Goal: Transaction & Acquisition: Book appointment/travel/reservation

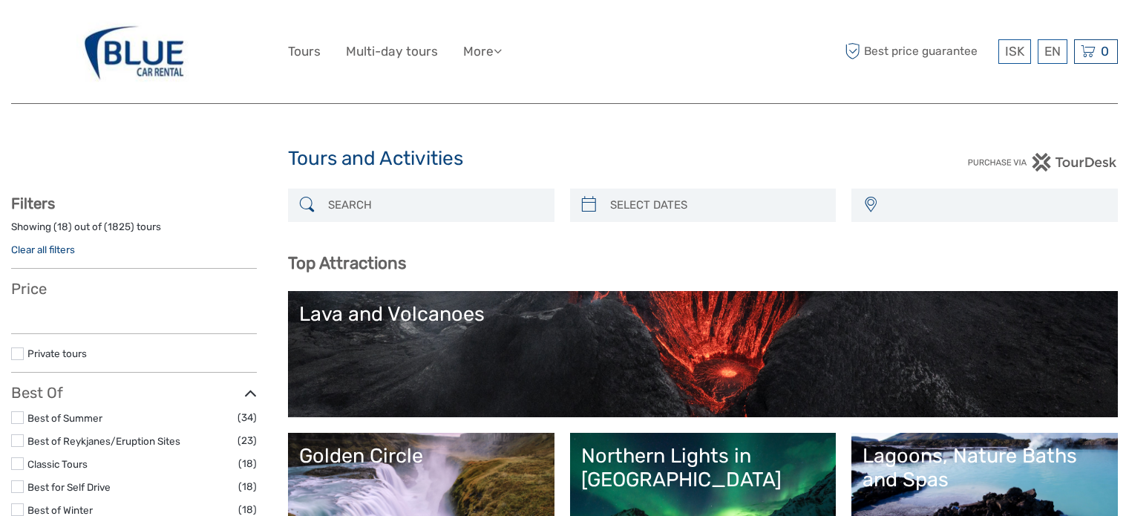
select select
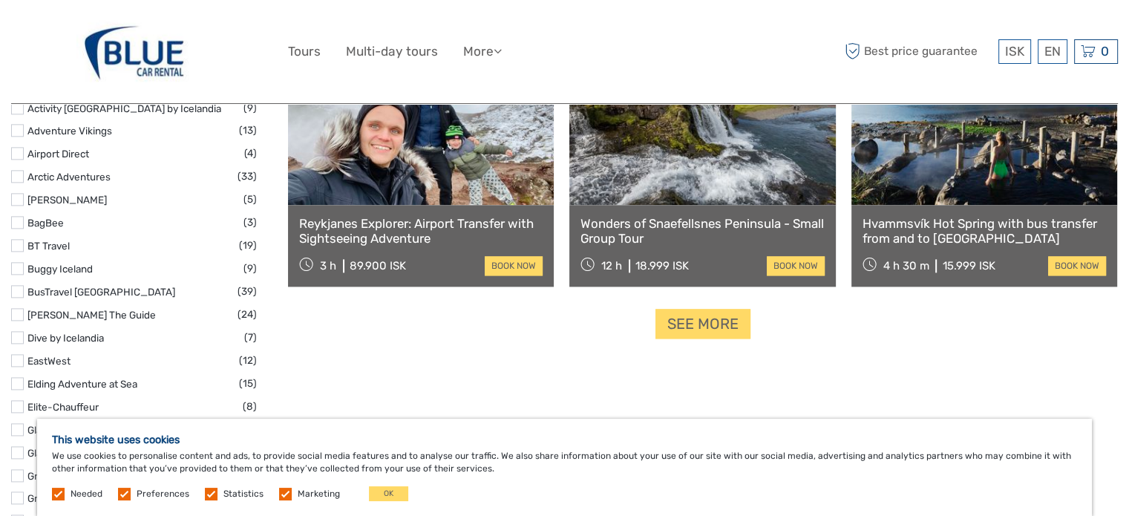
scroll to position [1843, 0]
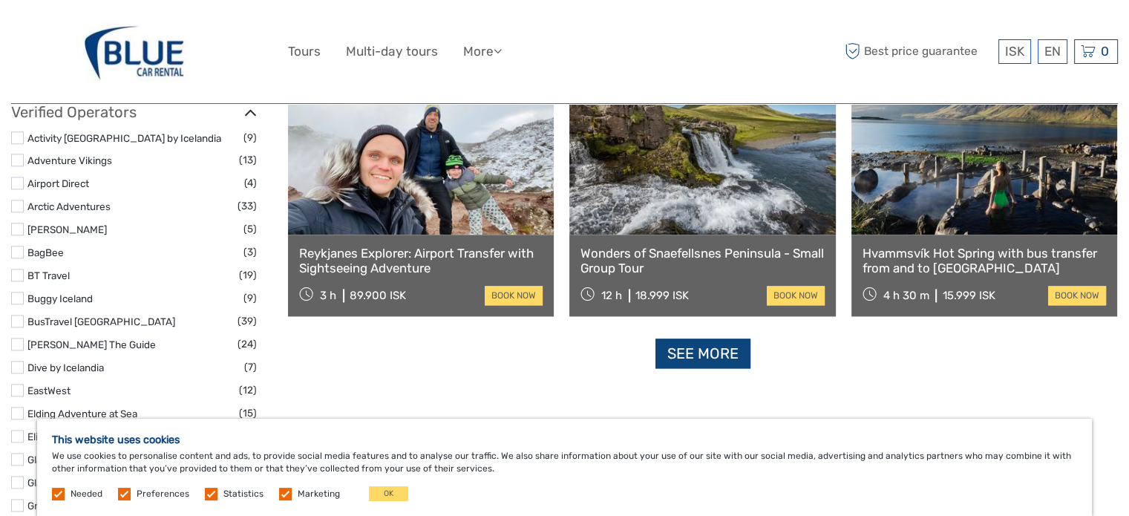
click at [694, 347] on link "See more" at bounding box center [702, 353] width 95 height 30
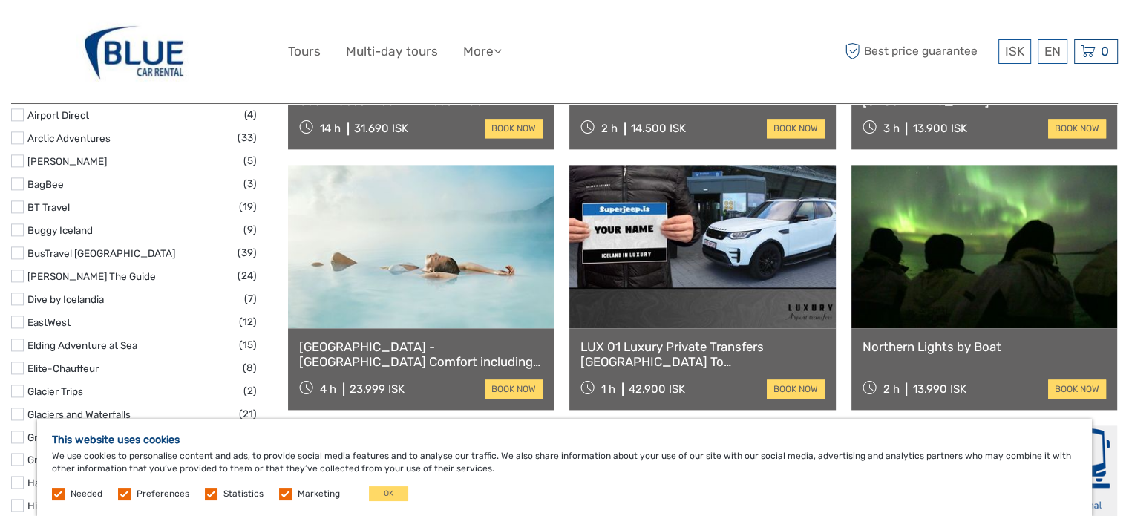
scroll to position [1916, 0]
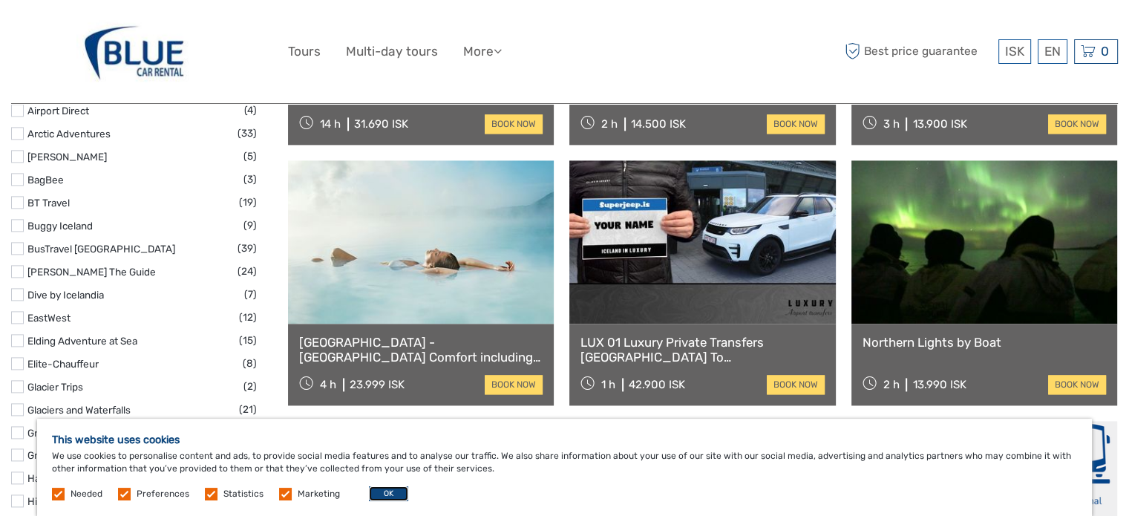
click at [387, 495] on button "OK" at bounding box center [388, 493] width 39 height 15
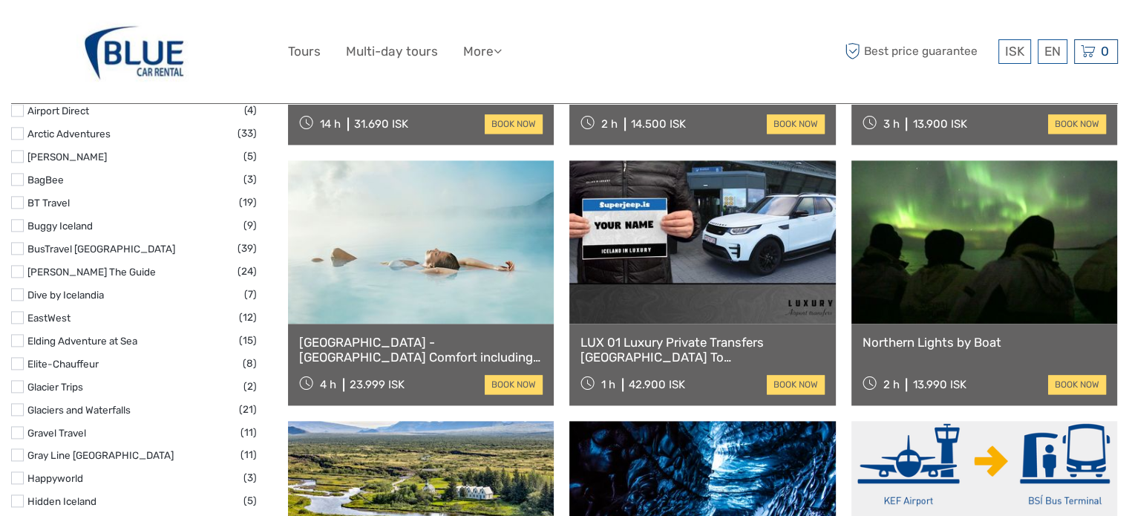
click at [387, 495] on link at bounding box center [421, 502] width 266 height 163
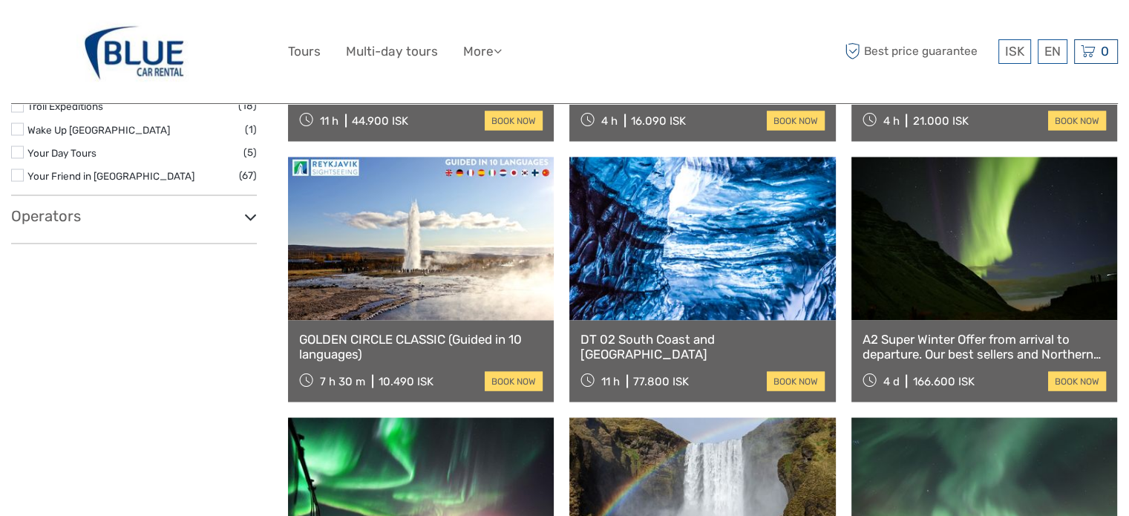
scroll to position [2696, 0]
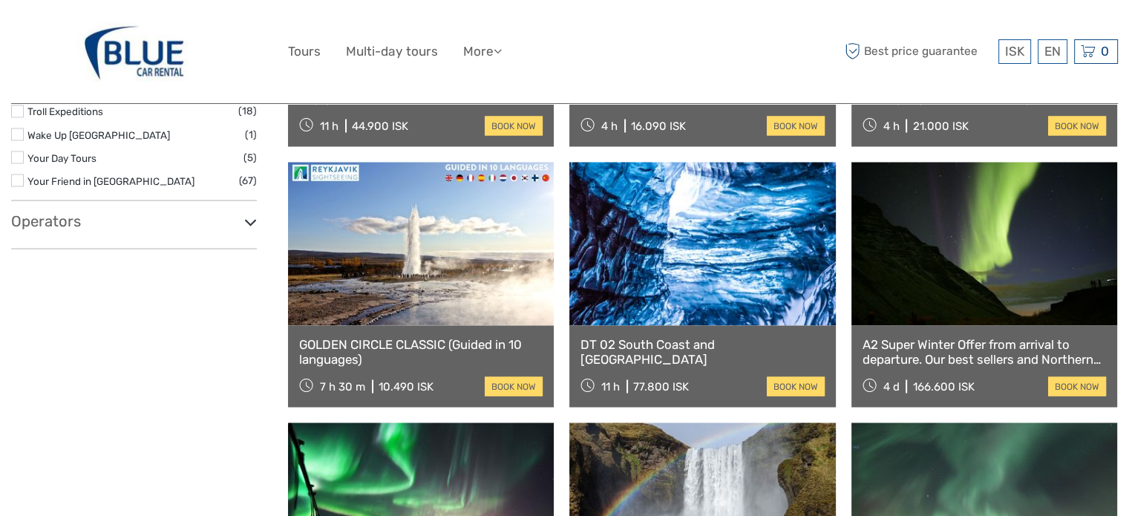
click at [703, 318] on link at bounding box center [702, 243] width 266 height 163
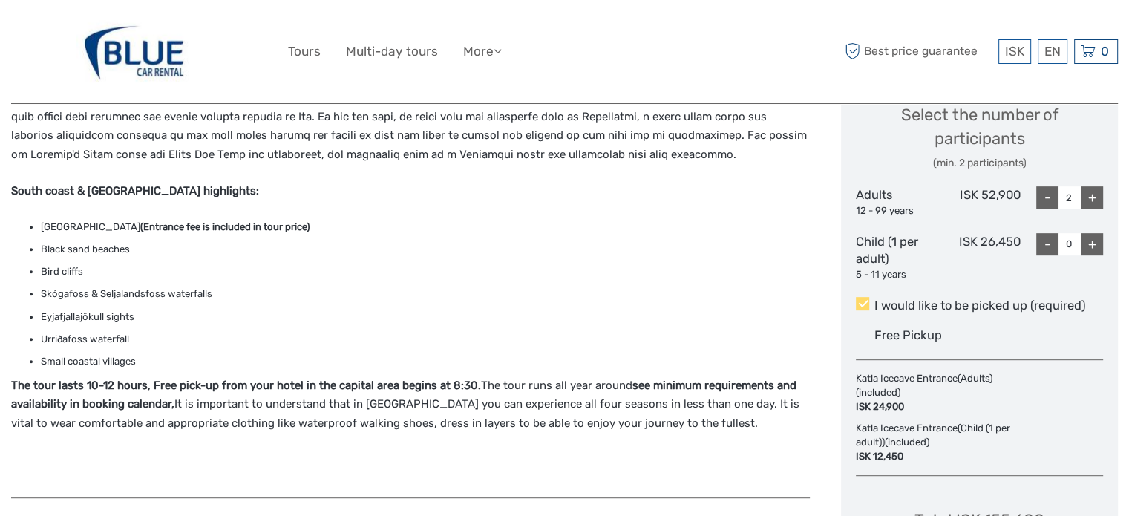
scroll to position [652, 0]
